Goal: Task Accomplishment & Management: Manage account settings

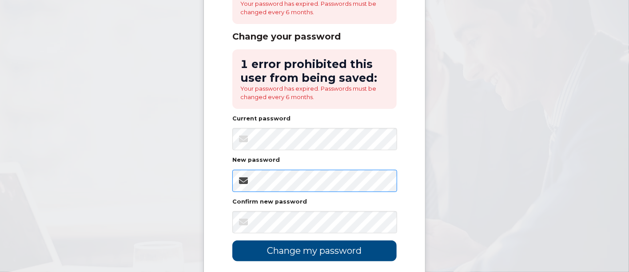
scroll to position [148, 0]
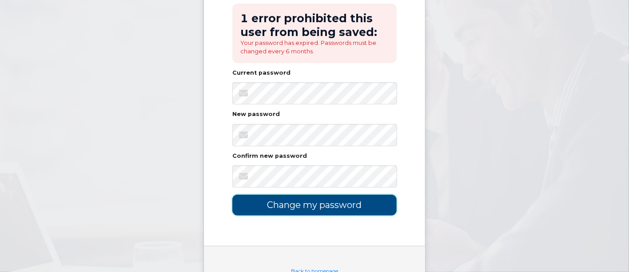
click at [319, 200] on input "Change my password" at bounding box center [314, 204] width 164 height 21
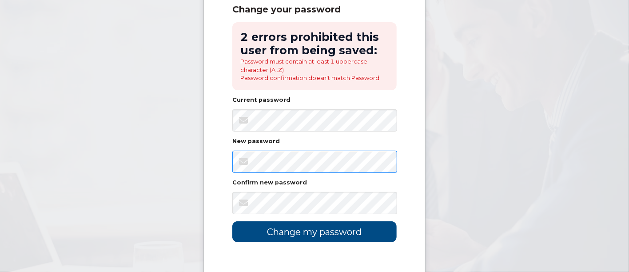
scroll to position [99, 0]
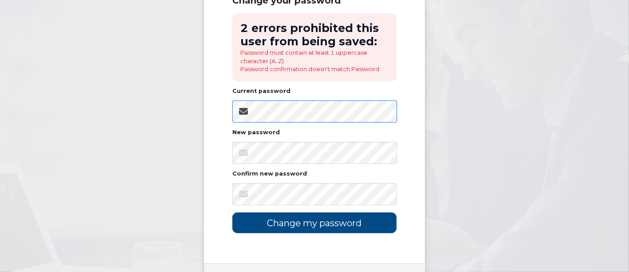
click at [91, 125] on body "Change your password 2 errors prohibited this user from being saved: Password m…" at bounding box center [314, 114] width 629 height 426
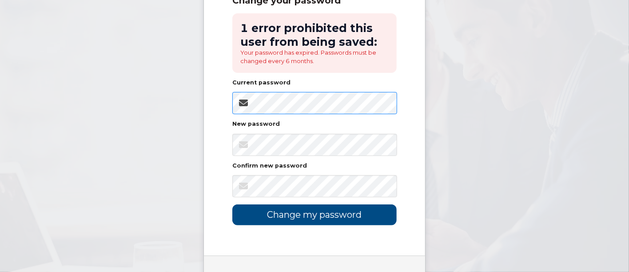
scroll to position [185, 0]
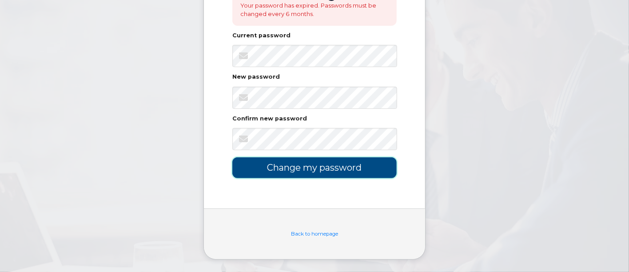
click at [332, 169] on input "Change my password" at bounding box center [314, 167] width 164 height 21
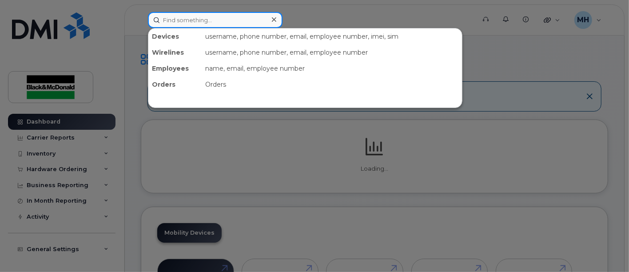
click at [206, 19] on input at bounding box center [215, 20] width 134 height 16
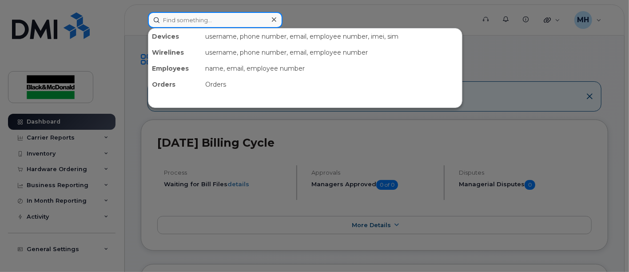
click at [177, 19] on input at bounding box center [215, 20] width 134 height 16
click at [187, 20] on input at bounding box center [215, 20] width 134 height 16
drag, startPoint x: 186, startPoint y: 20, endPoint x: 190, endPoint y: 21, distance: 4.5
click at [186, 20] on input at bounding box center [215, 20] width 134 height 16
type input "Malo"
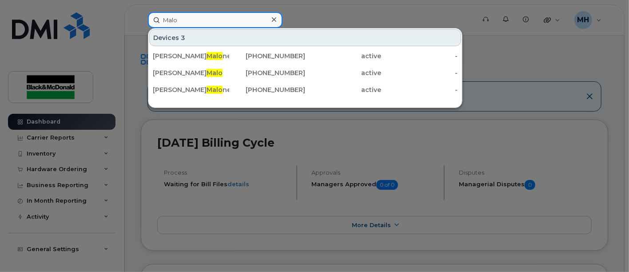
drag, startPoint x: 202, startPoint y: 23, endPoint x: -76, endPoint y: 21, distance: 277.9
